Goal: Complete application form

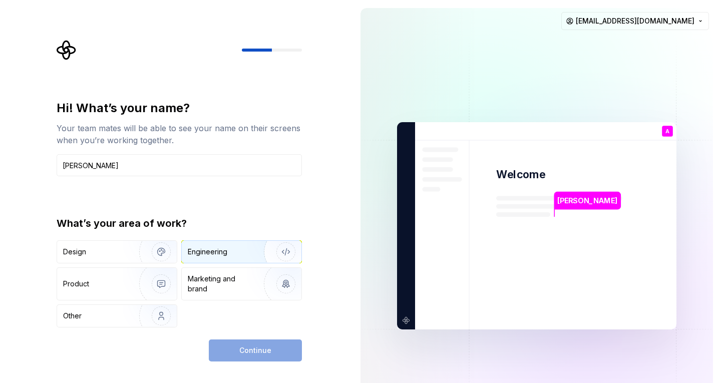
type input "[PERSON_NAME]"
click at [236, 256] on div "Engineering" at bounding box center [228, 252] width 80 height 10
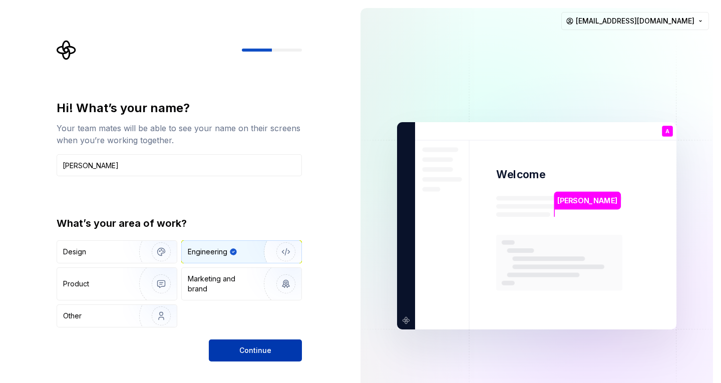
click at [264, 346] on span "Continue" at bounding box center [255, 351] width 32 height 10
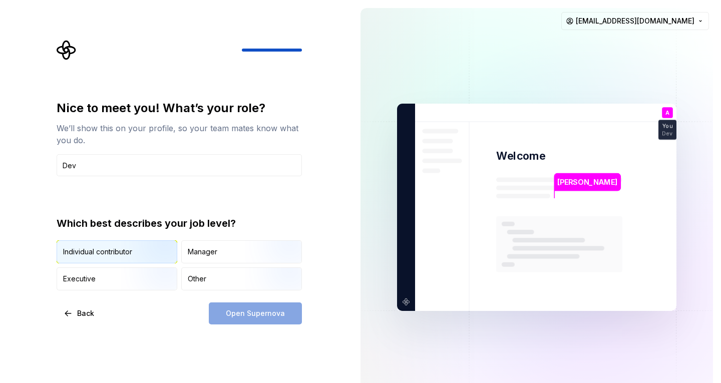
type input "Dev"
click at [138, 254] on img "button" at bounding box center [153, 264] width 64 height 67
click at [242, 316] on span "Open Supernova" at bounding box center [255, 314] width 59 height 10
